Goal: Information Seeking & Learning: Understand process/instructions

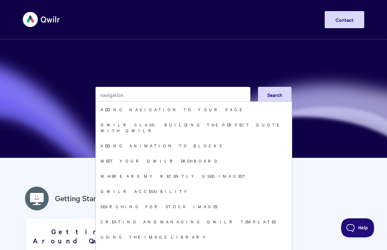
type input "navigation"
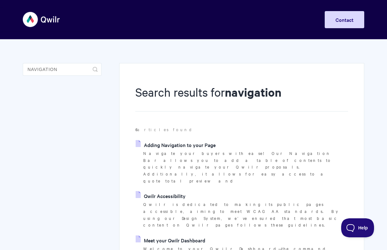
click at [198, 146] on link "Adding Navigation to your Page" at bounding box center [176, 144] width 80 height 9
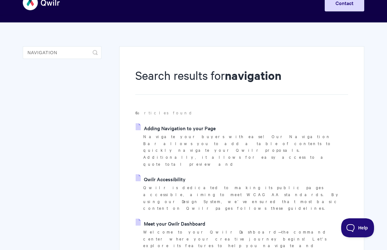
scroll to position [18, 0]
